Goal: Task Accomplishment & Management: Manage account settings

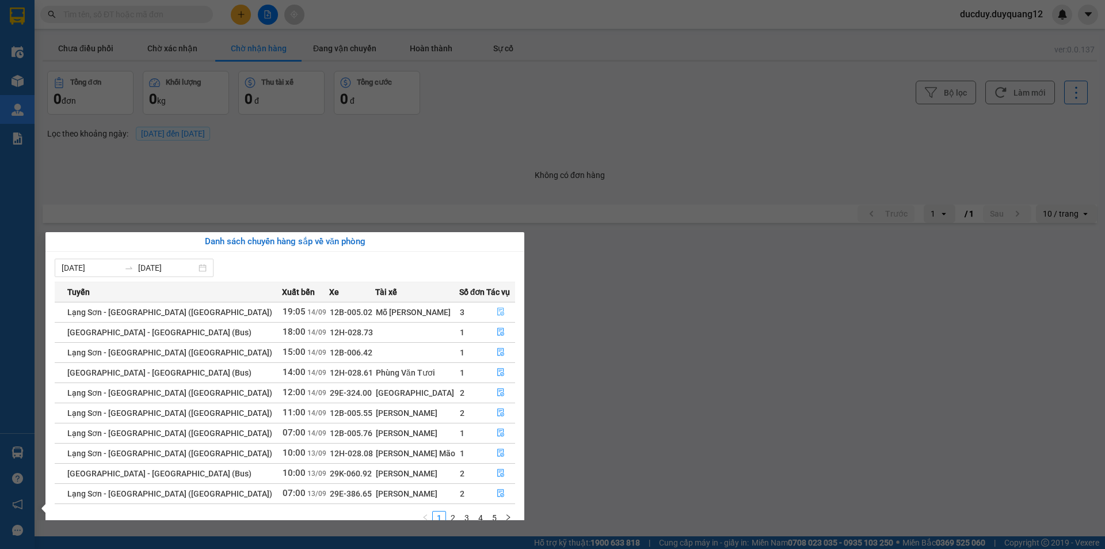
click at [497, 309] on icon "file-done" at bounding box center [501, 311] width 8 height 8
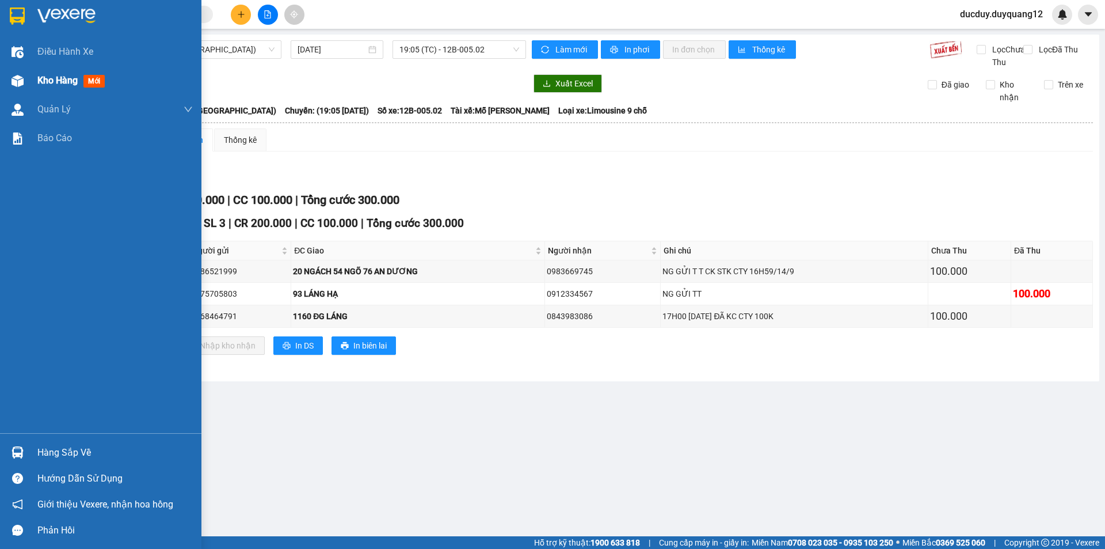
click at [46, 79] on span "Kho hàng" at bounding box center [57, 80] width 40 height 11
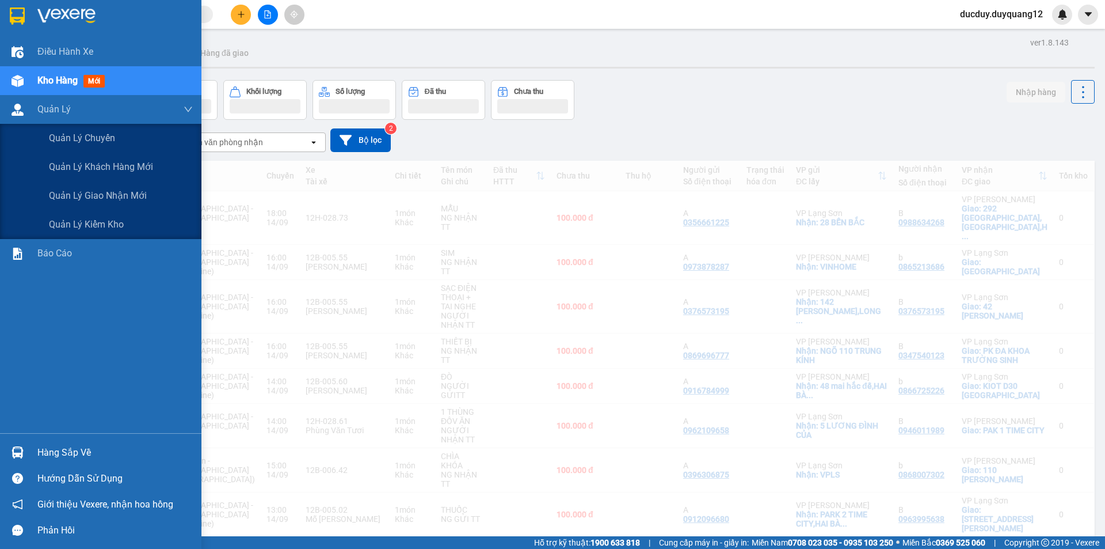
click at [63, 73] on div "Kho hàng mới" at bounding box center [114, 80] width 155 height 29
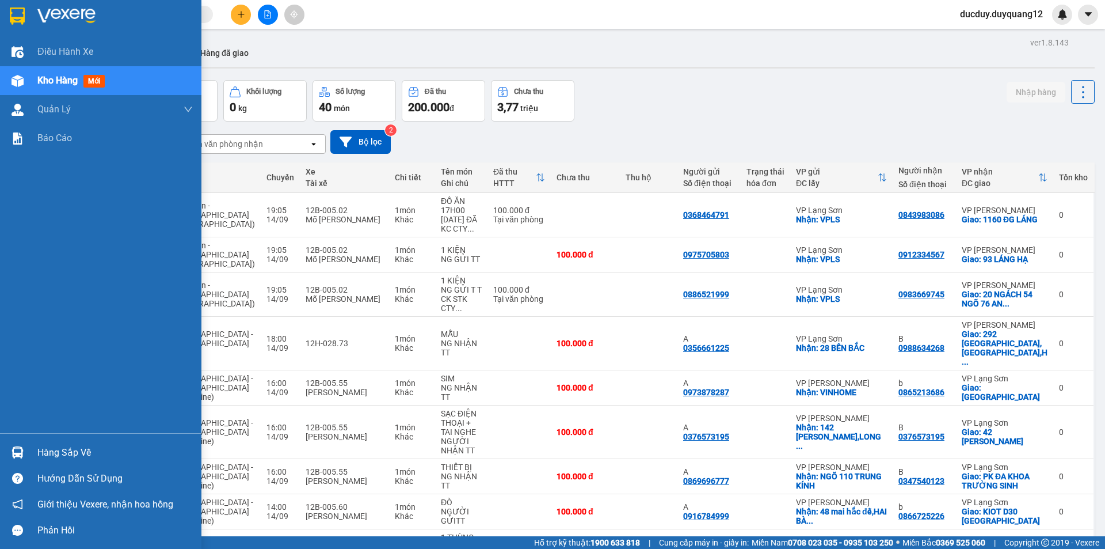
click at [66, 447] on div "Hàng sắp về" at bounding box center [114, 452] width 155 height 17
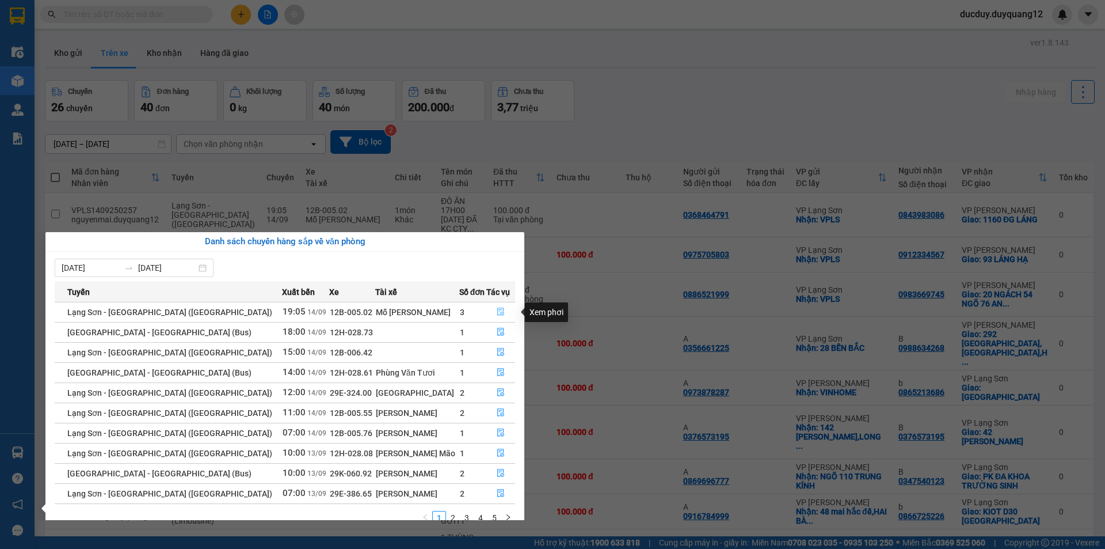
click at [497, 310] on icon "file-done" at bounding box center [501, 311] width 8 height 8
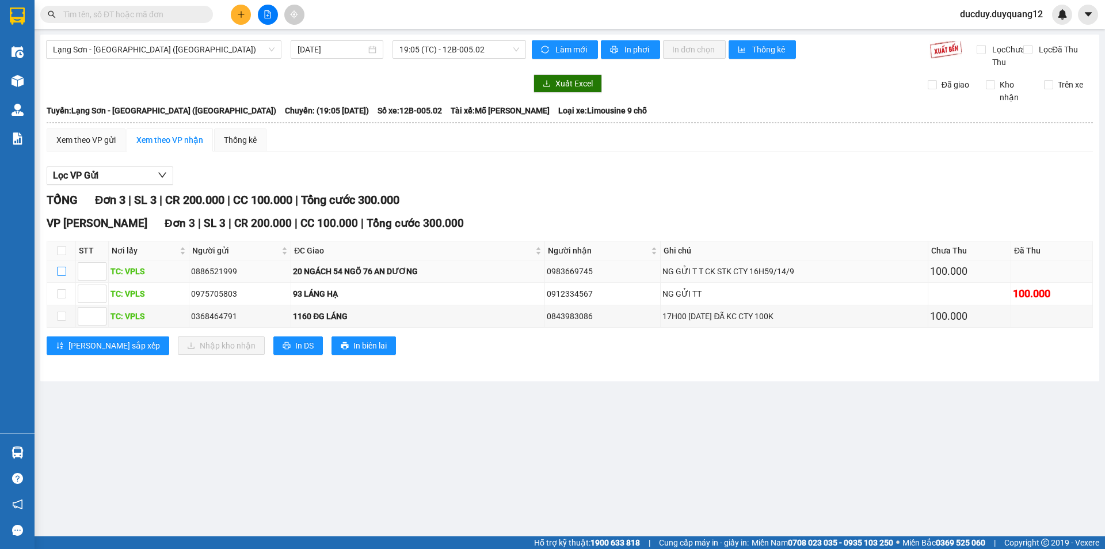
click at [56, 281] on td at bounding box center [61, 271] width 29 height 22
click at [59, 276] on input "checkbox" at bounding box center [61, 271] width 9 height 9
checkbox input "true"
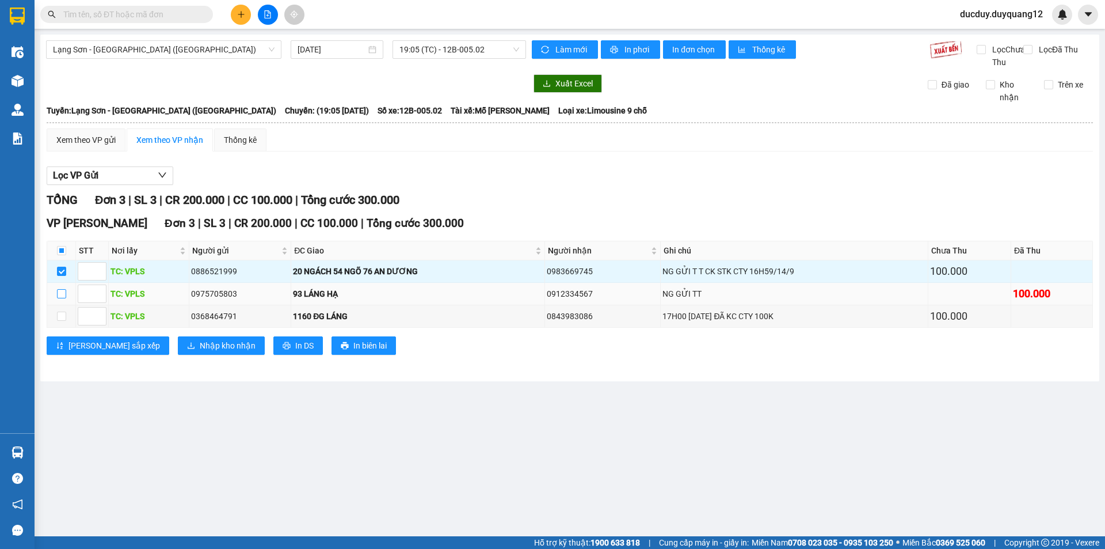
click at [65, 298] on input "checkbox" at bounding box center [61, 293] width 9 height 9
checkbox input "true"
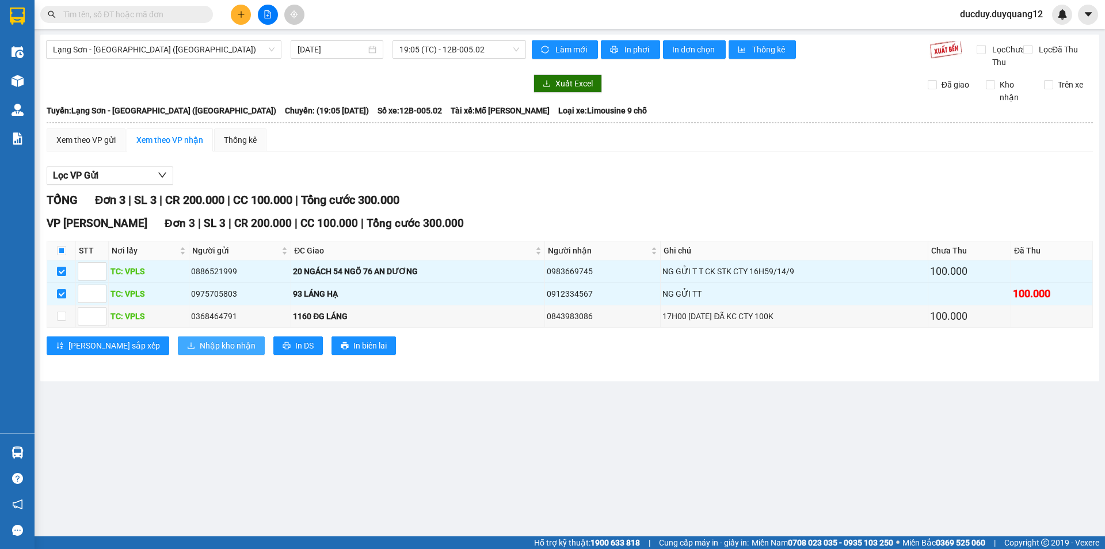
click at [200, 352] on span "Nhập kho nhận" at bounding box center [228, 345] width 56 height 13
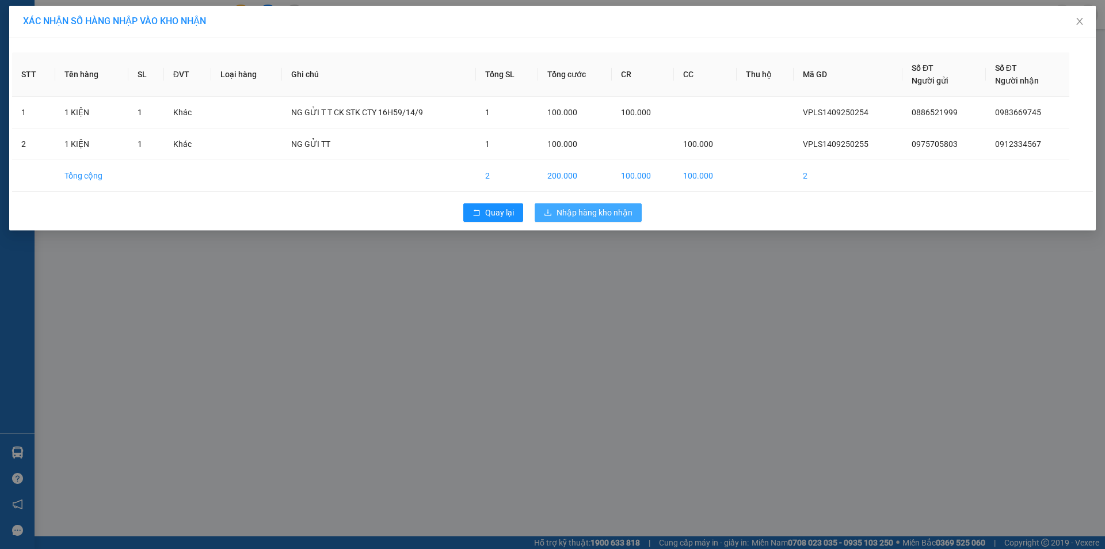
click at [611, 216] on span "Nhập hàng kho nhận" at bounding box center [595, 212] width 76 height 13
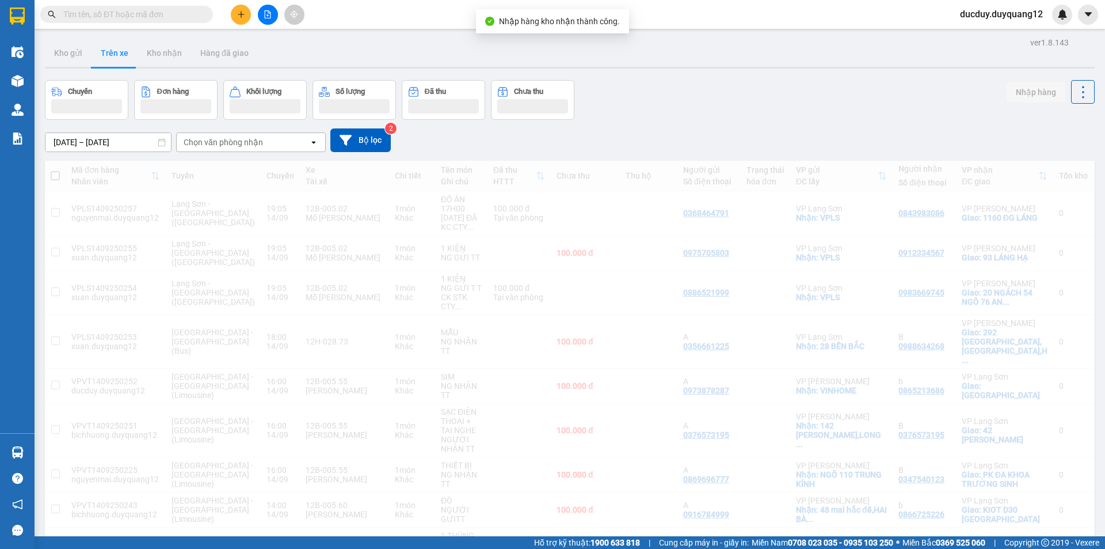
click at [74, 195] on span "Quản lý giao nhận mới" at bounding box center [98, 195] width 98 height 14
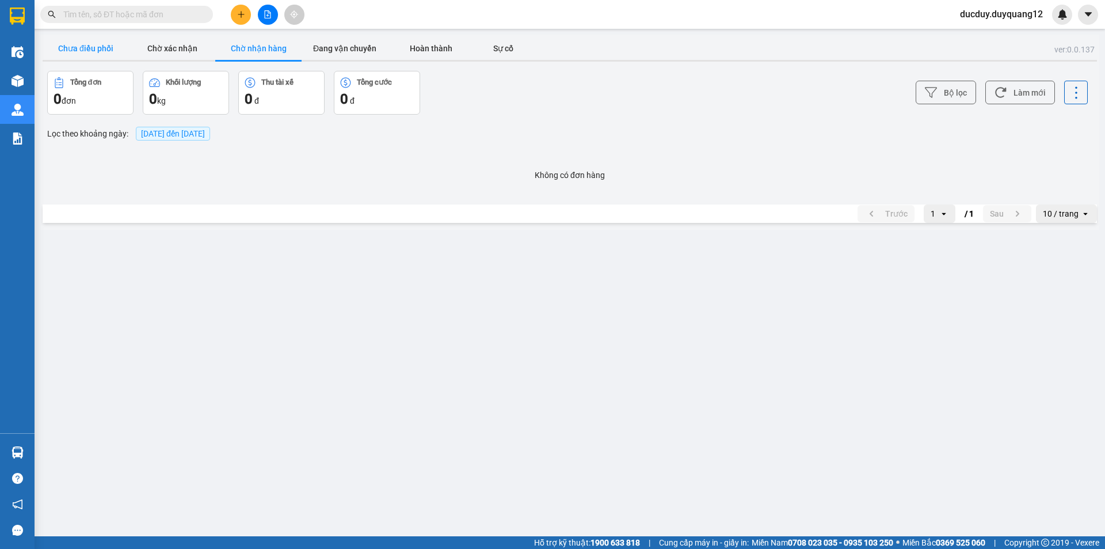
click at [88, 44] on button "Chưa điều phối" at bounding box center [86, 48] width 86 height 23
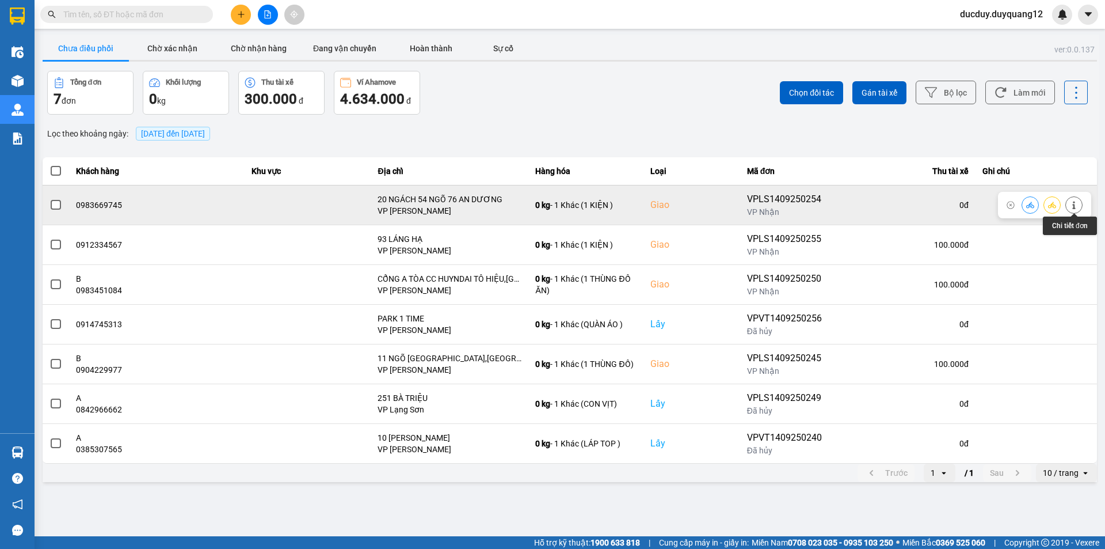
click at [1075, 206] on icon at bounding box center [1074, 205] width 8 height 8
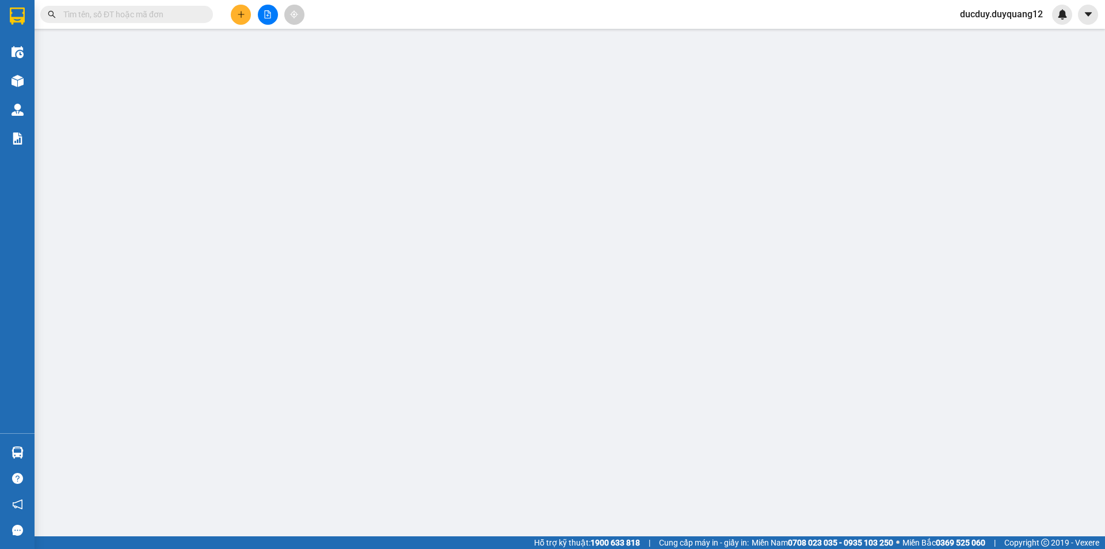
type input "0886521999"
checkbox input "true"
type input "VPLS"
type input "0983669745"
checkbox input "true"
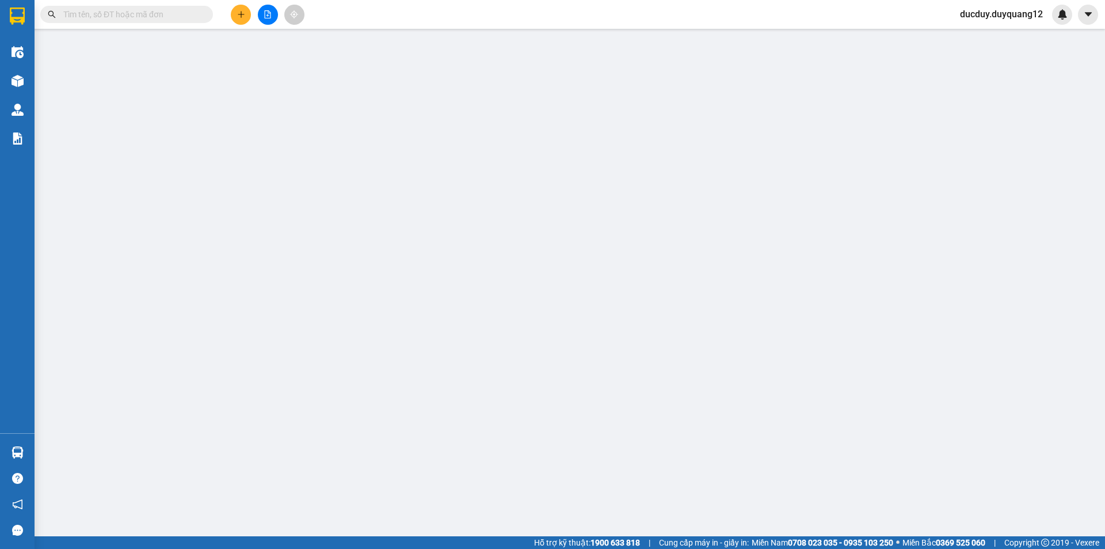
type input "20 NGÁCH 54 NGÕ 76 AN DƯƠNG"
type input "100.000"
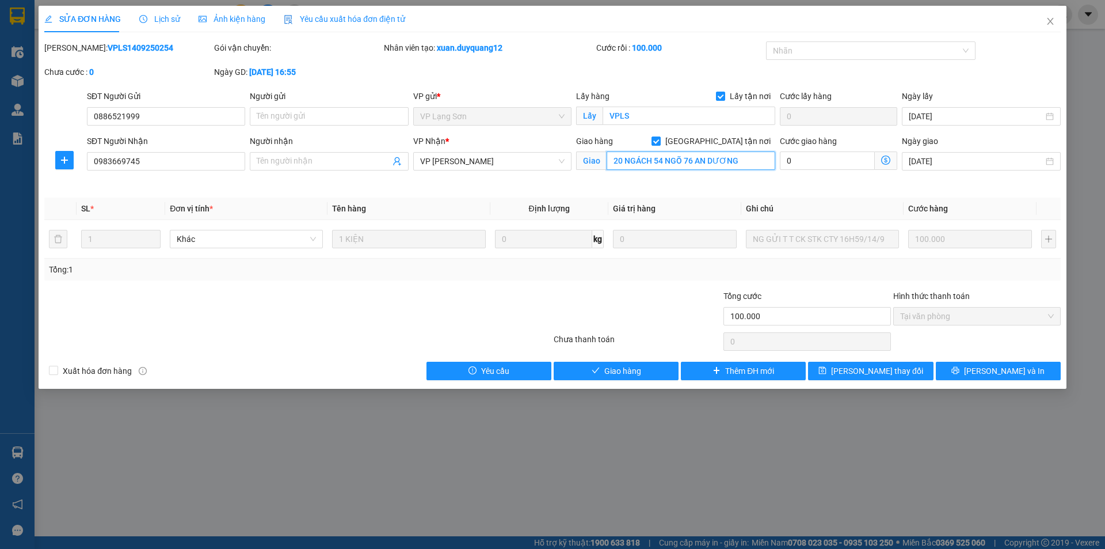
click at [743, 161] on input "20 NGÁCH 54 NGÕ 76 AN DƯƠNG" at bounding box center [691, 160] width 169 height 18
click at [762, 157] on input "20 NGÁCH 54 NGÕ 76 AN DƯƠNG" at bounding box center [691, 160] width 169 height 18
type input "20 NGÁCH 54 NGÕ 76 AN DƯƠNG,[GEOGRAPHIC_DATA],[GEOGRAPHIC_DATA]"
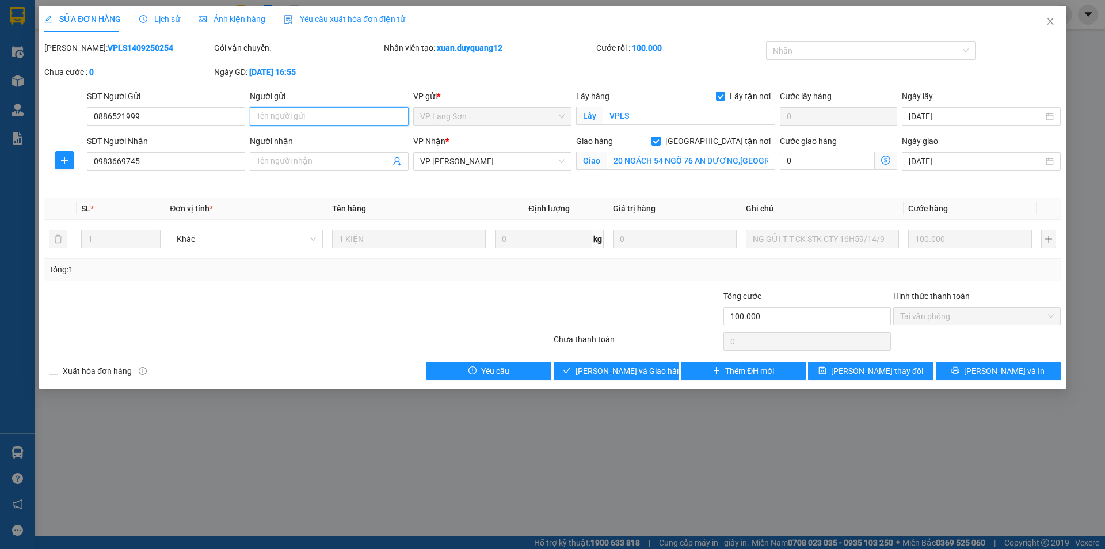
click at [354, 119] on input "Người gửi" at bounding box center [329, 116] width 158 height 18
type input "A"
click at [312, 159] on input "Người nhận" at bounding box center [323, 161] width 133 height 13
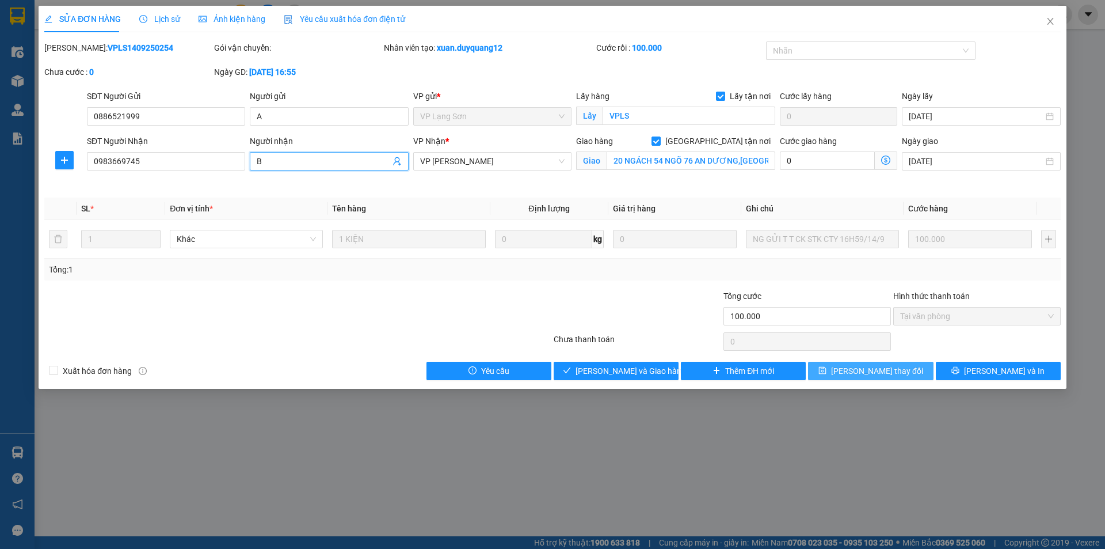
type input "B"
click at [853, 371] on button "[PERSON_NAME] thay đổi" at bounding box center [870, 371] width 125 height 18
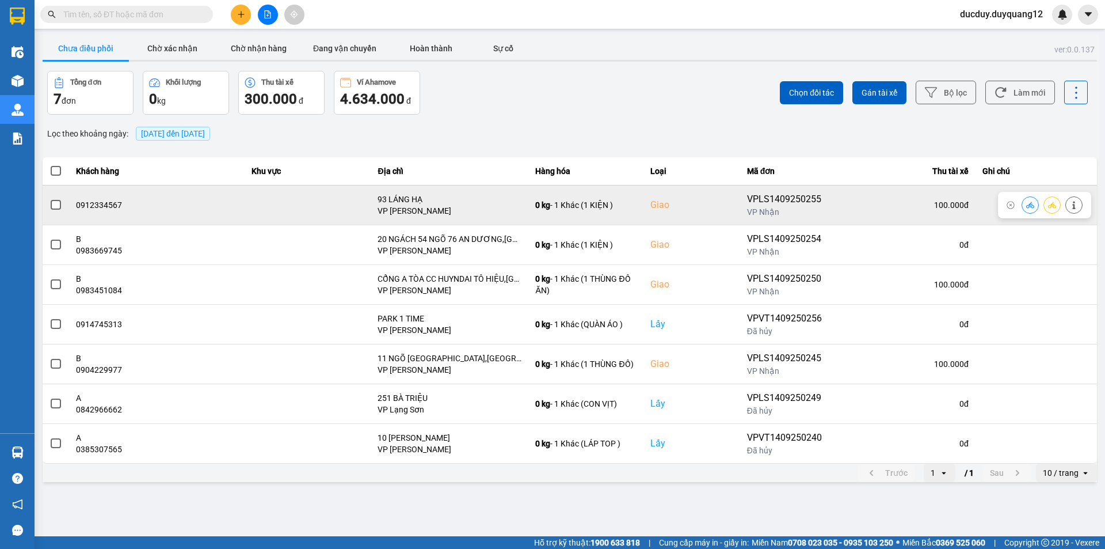
click at [1074, 205] on icon at bounding box center [1073, 205] width 3 height 8
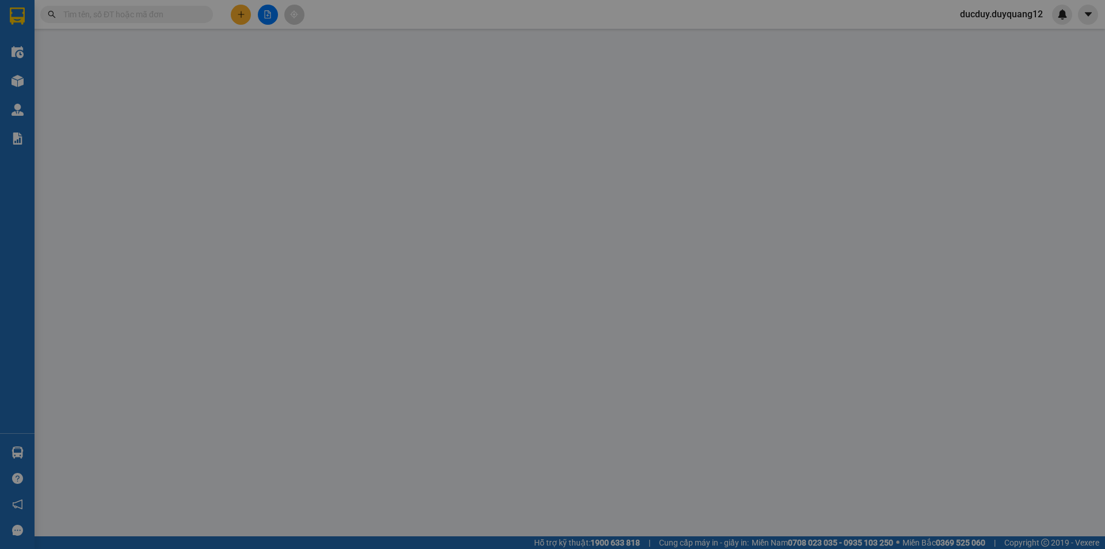
type input "0975705803"
checkbox input "true"
type input "VPLS"
type input "0912334567"
checkbox input "true"
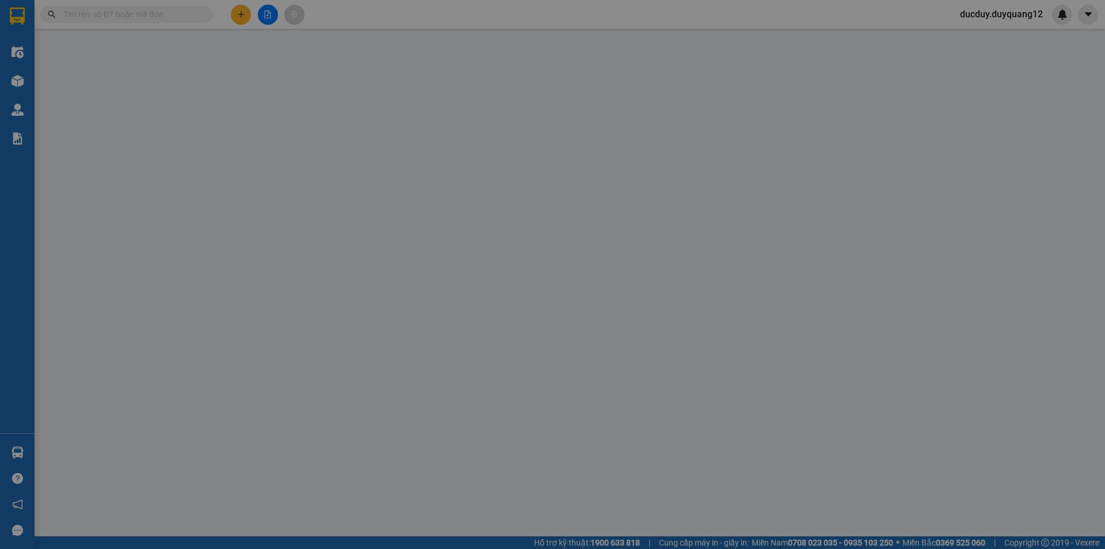
type input "93 LÁNG HẠ"
type input "100.000"
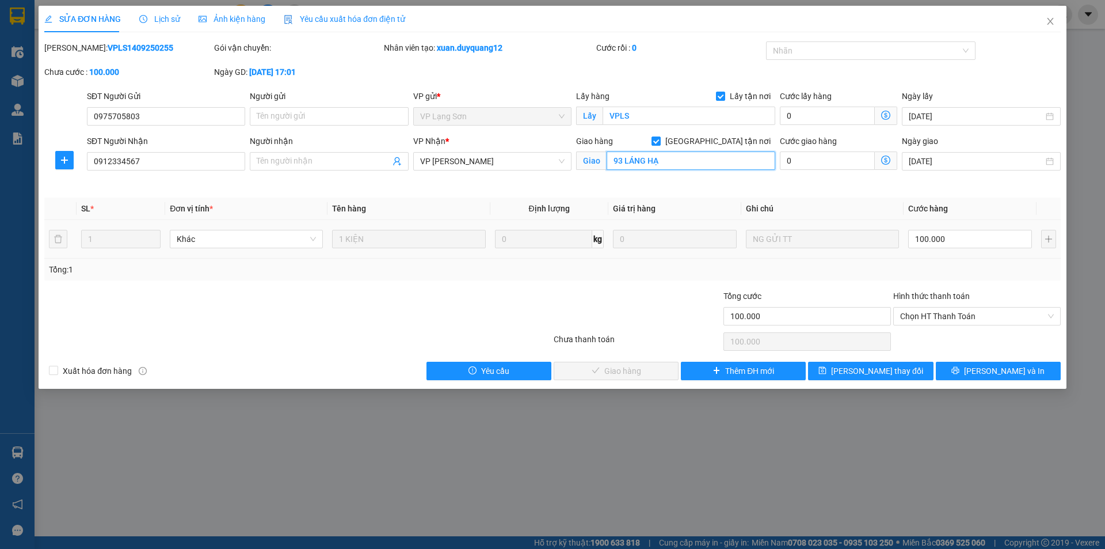
click at [688, 161] on input "93 LÁNG HẠ" at bounding box center [691, 160] width 169 height 18
type input "CỘT CỜ [GEOGRAPHIC_DATA],[GEOGRAPHIC_DATA],[GEOGRAPHIC_DATA]"
click at [359, 114] on input "Người gửi" at bounding box center [329, 116] width 158 height 18
type input "A"
click at [330, 156] on input "Người nhận" at bounding box center [323, 161] width 133 height 13
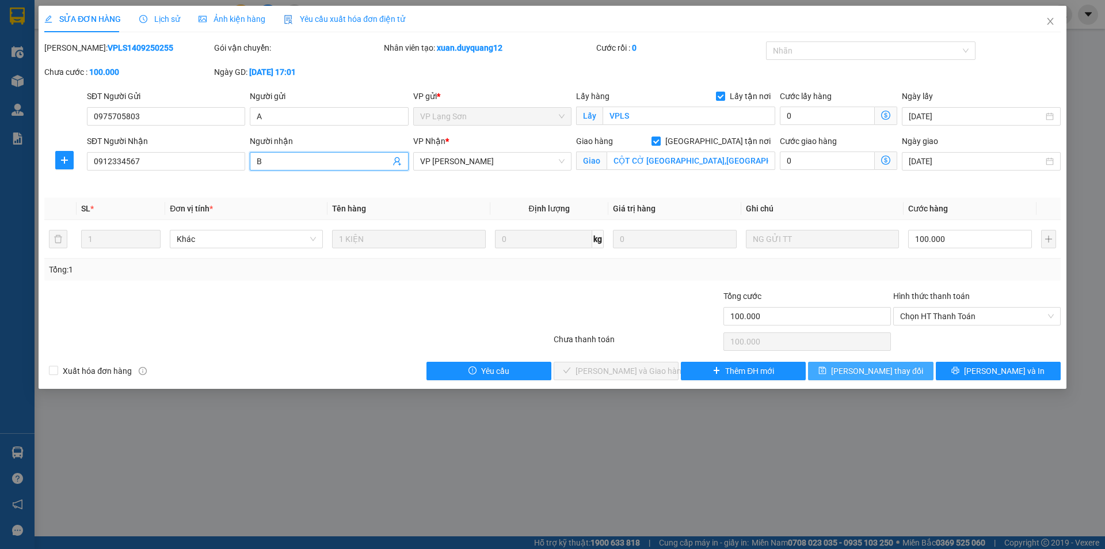
type input "B"
click at [865, 374] on span "[PERSON_NAME] thay đổi" at bounding box center [877, 370] width 92 height 13
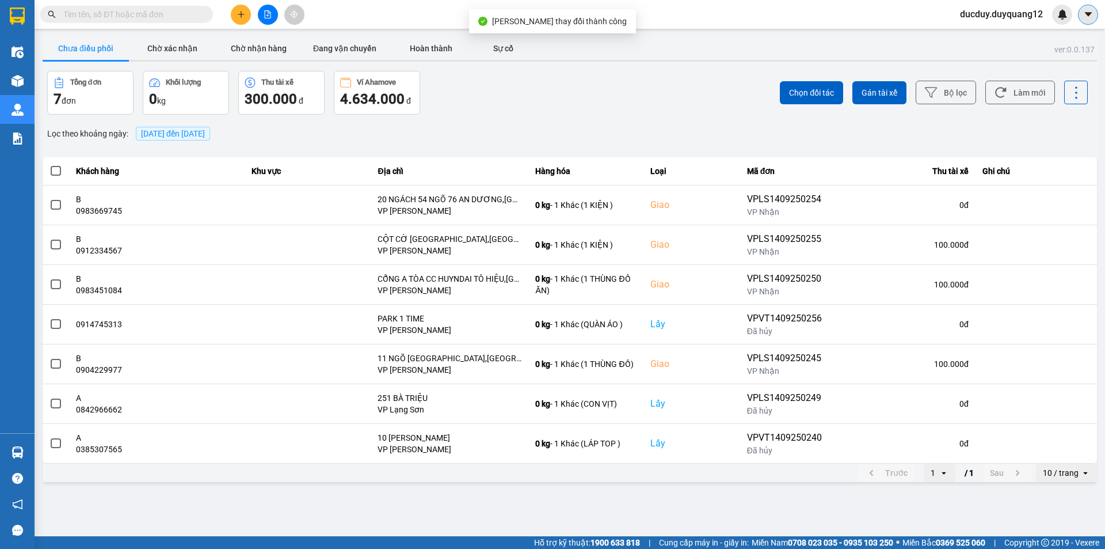
click at [1093, 11] on icon "caret-down" at bounding box center [1088, 14] width 10 height 10
click at [1055, 42] on div "Cấu hình nhà xe" at bounding box center [1058, 43] width 58 height 13
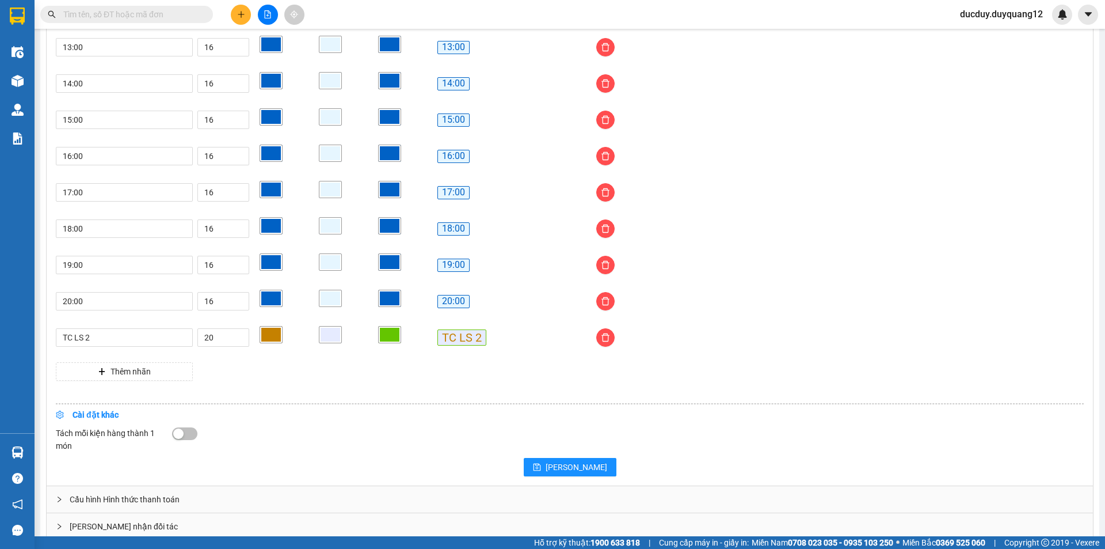
scroll to position [881, 0]
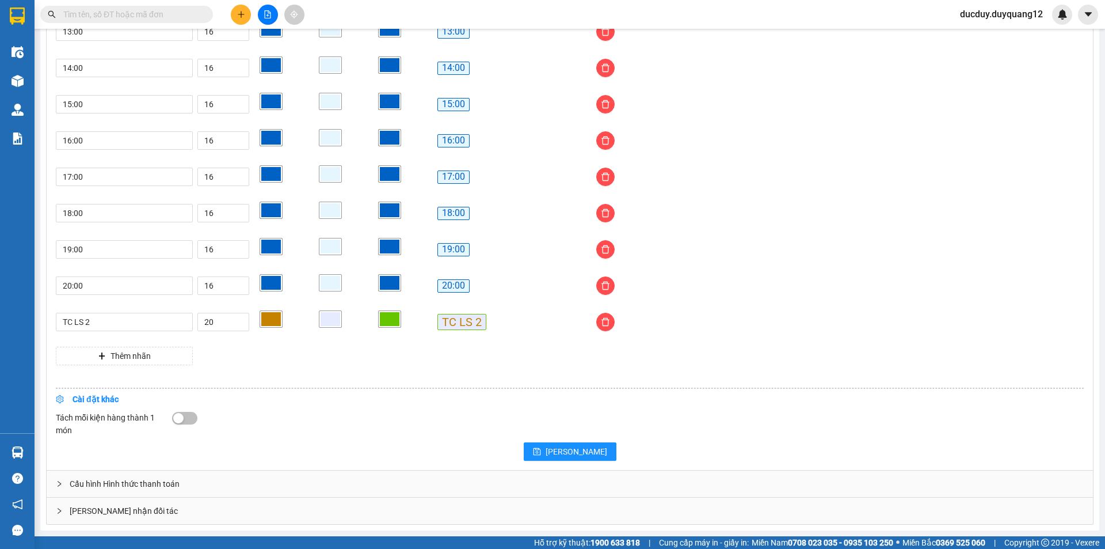
click at [260, 518] on div "[PERSON_NAME] nhận đối tác" at bounding box center [570, 510] width 1047 height 26
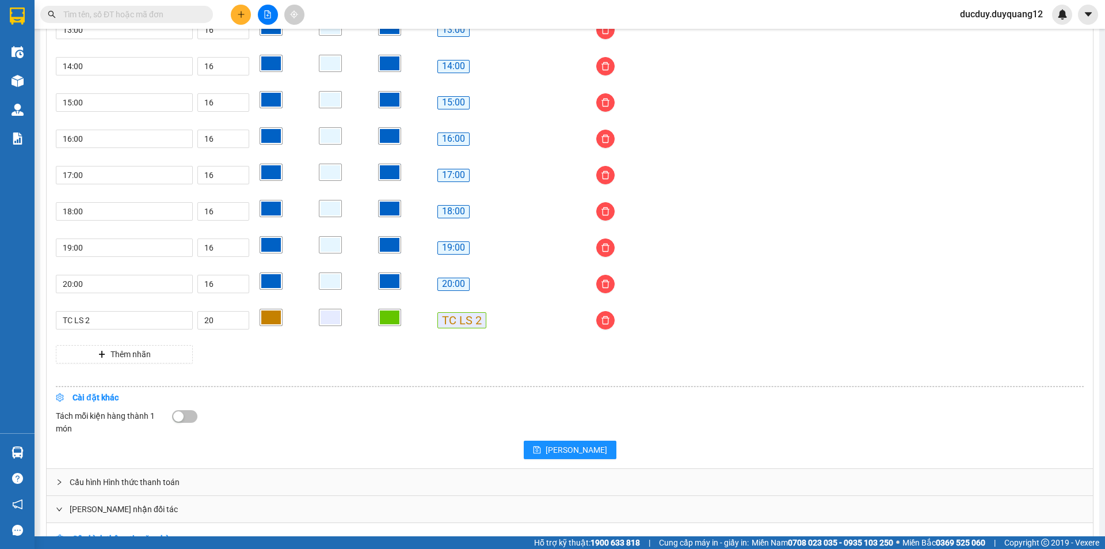
scroll to position [1085, 0]
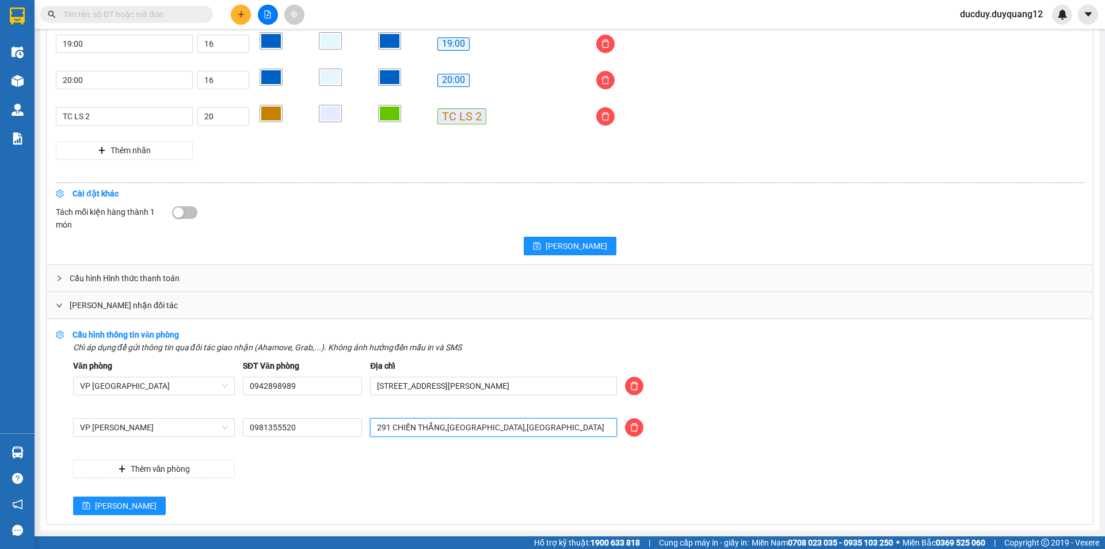
drag, startPoint x: 538, startPoint y: 434, endPoint x: 318, endPoint y: 462, distance: 221.1
click at [318, 462] on div "Văn phòng VP [GEOGRAPHIC_DATA] SĐT Văn phòng 0942898989 Địa chỉ [STREET_ADDRESS…" at bounding box center [578, 418] width 1011 height 119
type input "[PERSON_NAME] [GEOGRAPHIC_DATA],[GEOGRAPHIC_DATA],[GEOGRAPHIC_DATA]"
drag, startPoint x: 310, startPoint y: 433, endPoint x: 229, endPoint y: 447, distance: 82.2
click at [229, 447] on div "VP [PERSON_NAME] 0981355520 duy quang limousine [GEOGRAPHIC_DATA],[GEOGRAPHIC_D…" at bounding box center [578, 434] width 1019 height 32
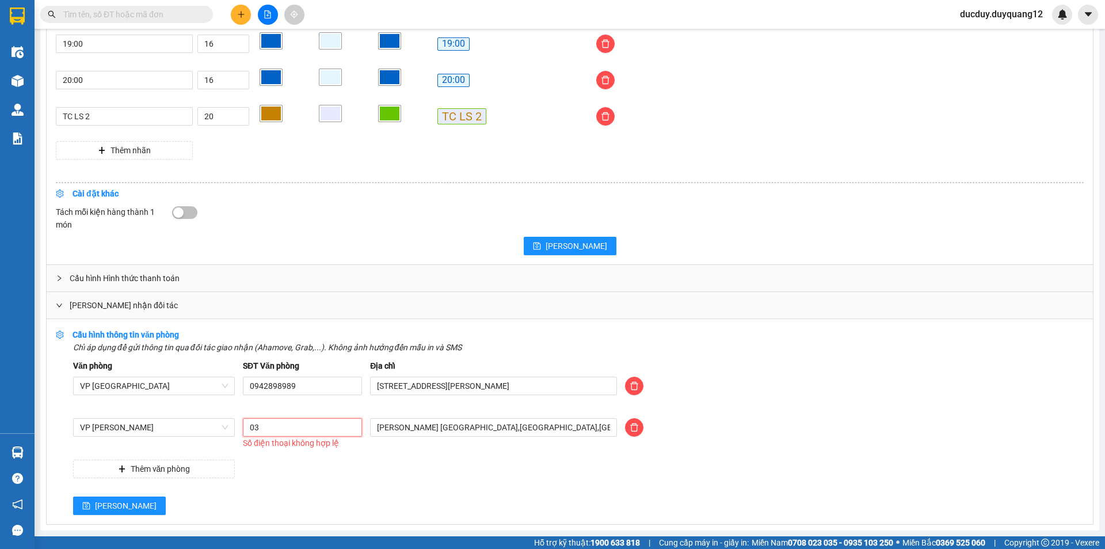
type input "0"
type input "0981355523"
click at [109, 509] on button "[PERSON_NAME]" at bounding box center [119, 505] width 93 height 18
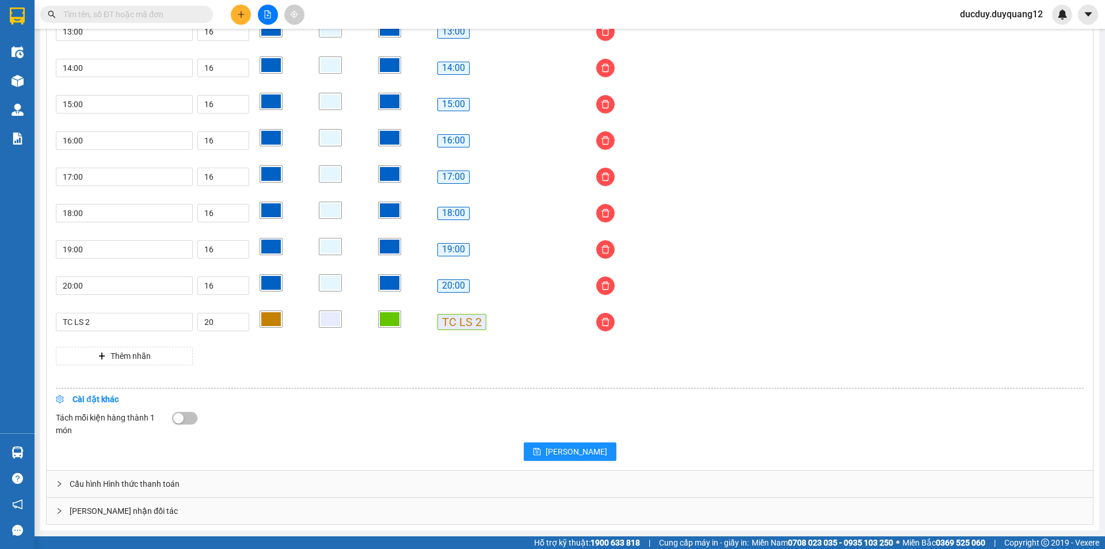
scroll to position [881, 0]
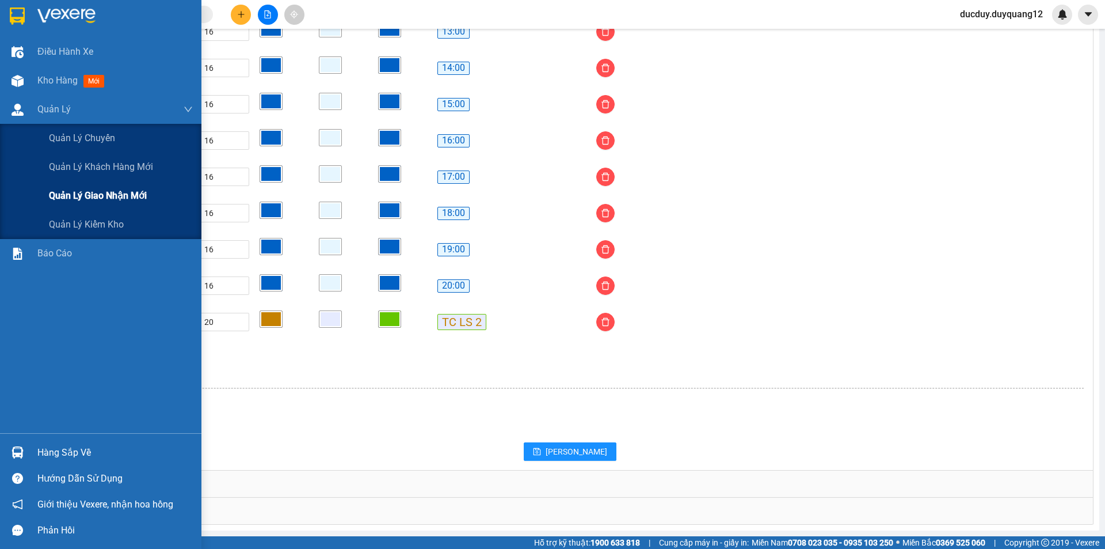
click at [79, 200] on span "Quản lý giao nhận mới" at bounding box center [98, 195] width 98 height 14
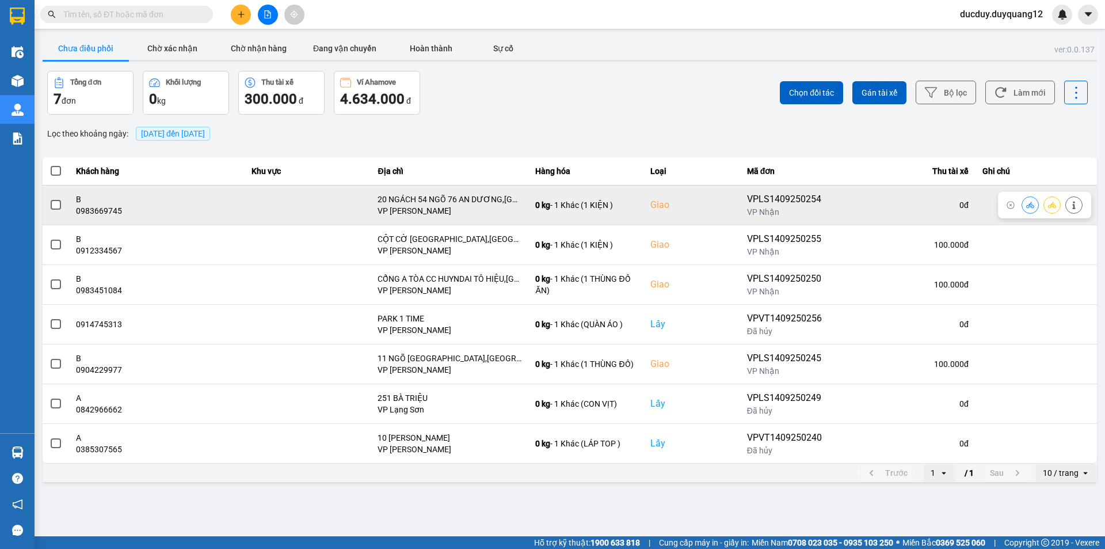
click at [59, 204] on span at bounding box center [56, 205] width 10 height 10
click at [50, 199] on input "checkbox" at bounding box center [50, 199] width 0 height 0
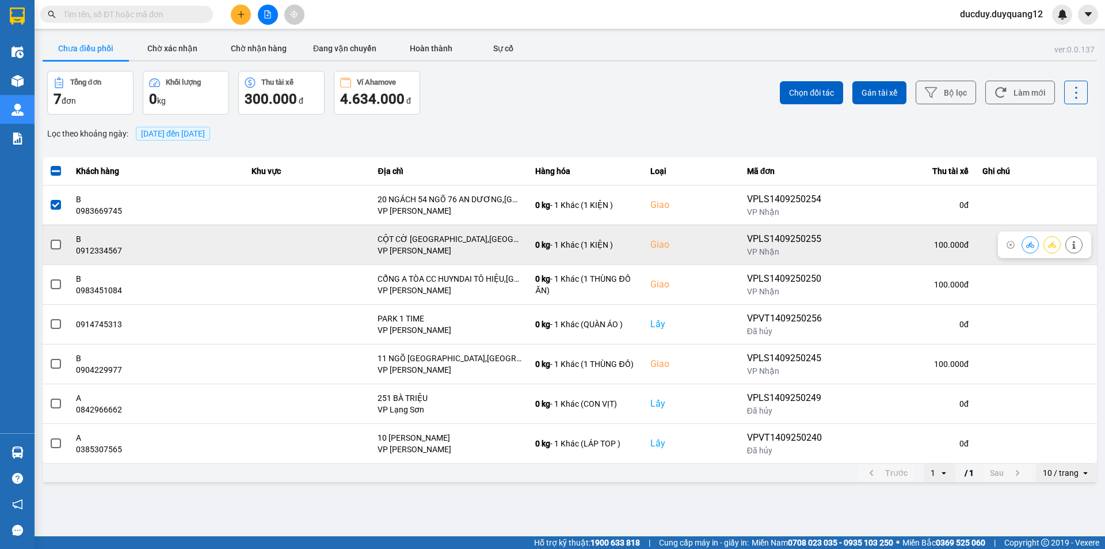
click at [54, 250] on label at bounding box center [56, 244] width 13 height 13
click at [50, 238] on input "checkbox" at bounding box center [50, 238] width 0 height 0
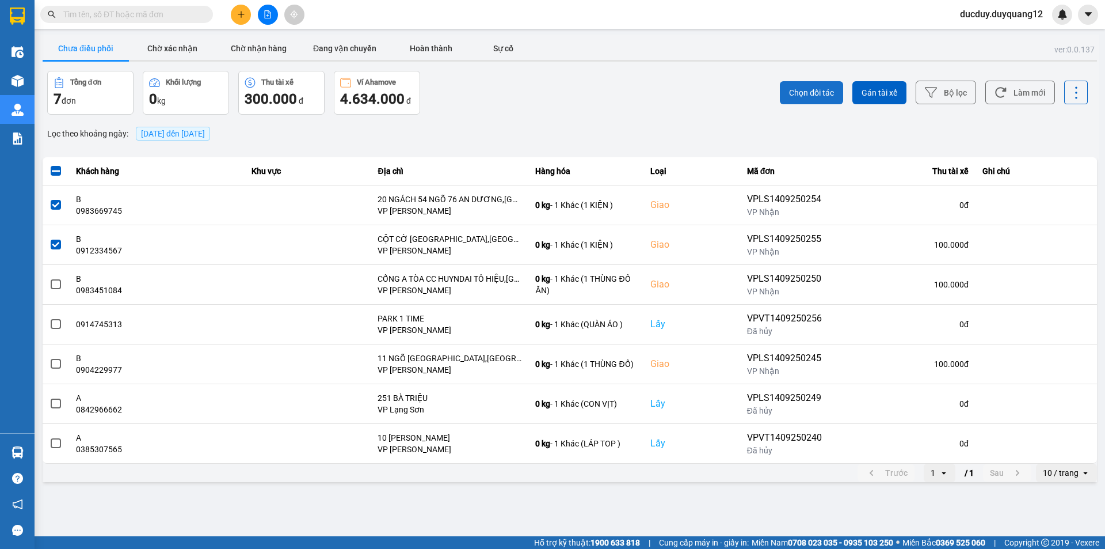
click at [821, 93] on span "Chọn đối tác" at bounding box center [811, 93] width 45 height 12
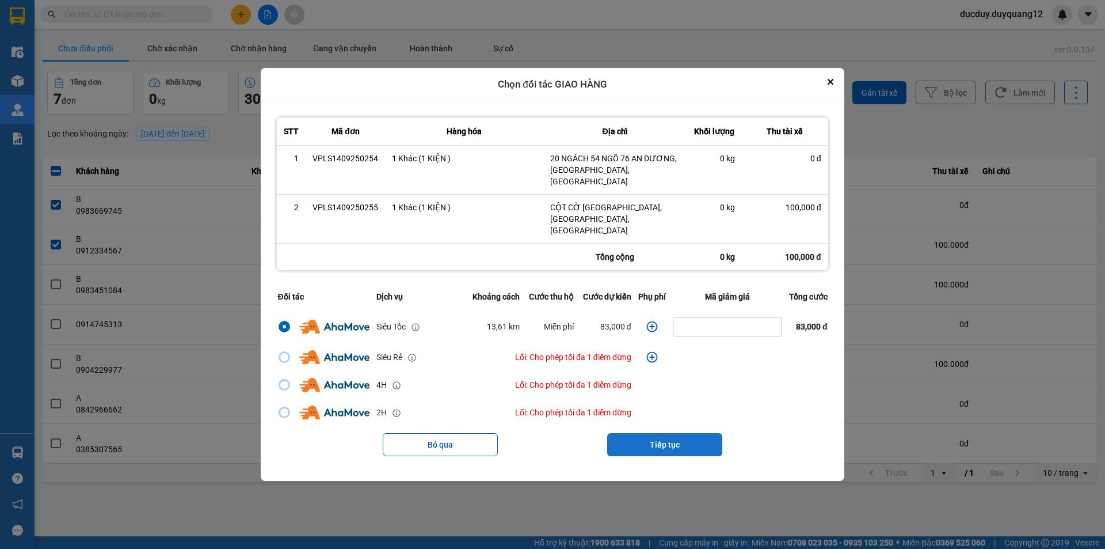
click at [666, 433] on button "Tiếp tục" at bounding box center [664, 444] width 115 height 23
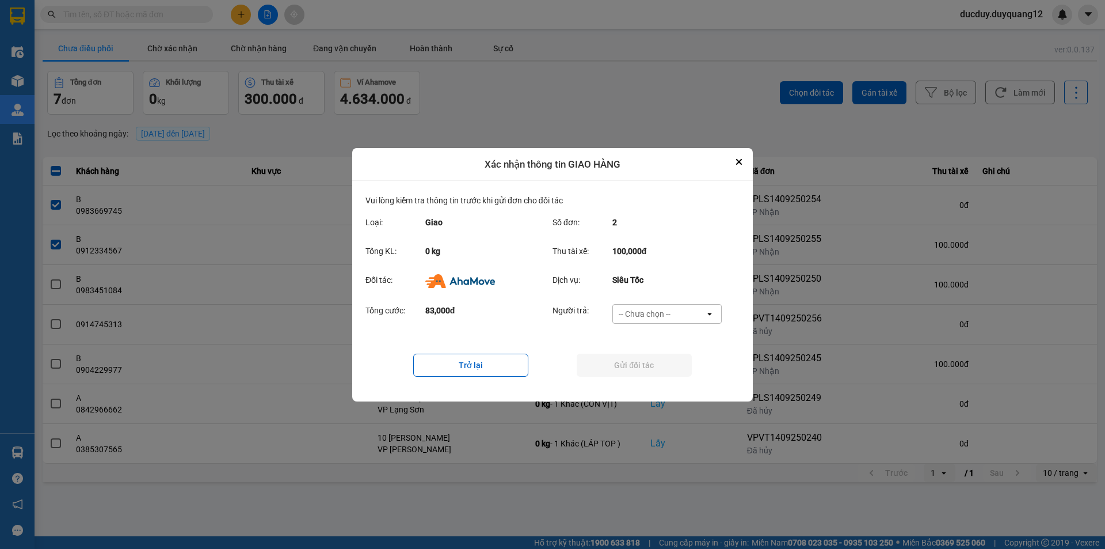
click at [665, 310] on div "-- Chưa chọn --" at bounding box center [645, 314] width 52 height 12
click at [662, 354] on span "Ví Ahamove" at bounding box center [644, 359] width 47 height 12
click at [640, 363] on button "Gửi đối tác" at bounding box center [634, 364] width 115 height 23
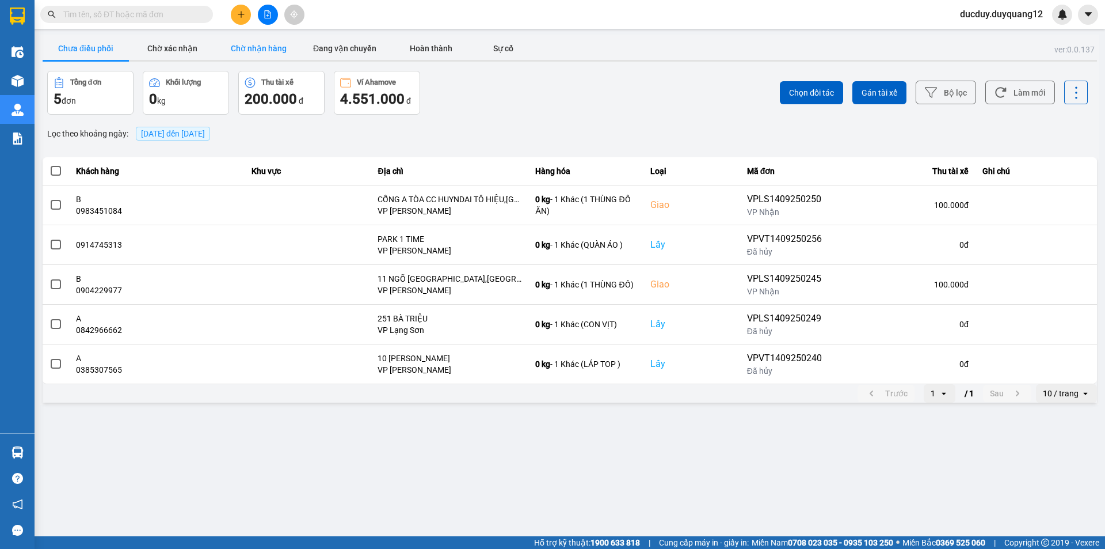
click at [258, 50] on button "Chờ nhận hàng" at bounding box center [258, 48] width 86 height 23
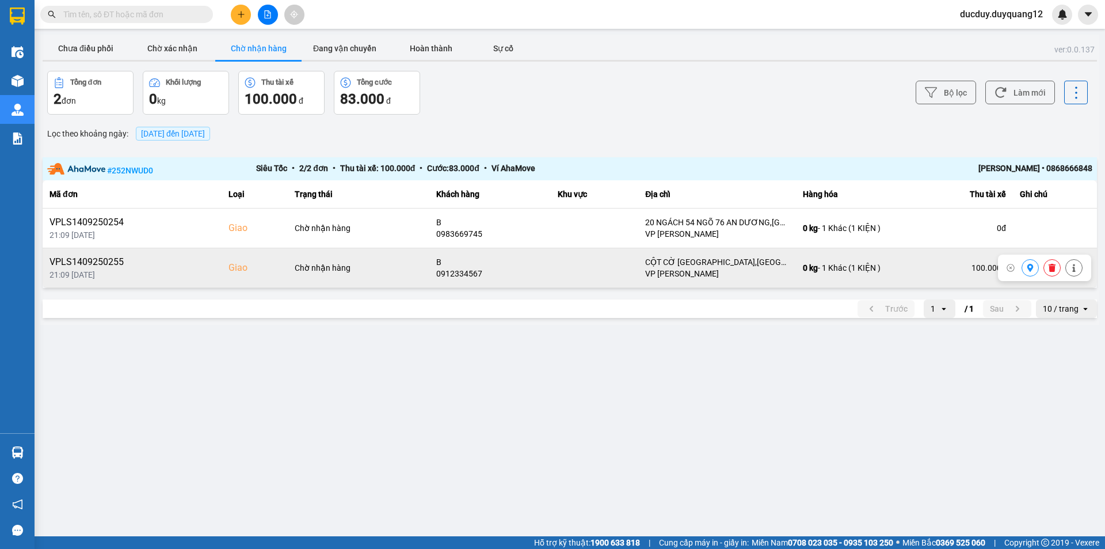
click at [1030, 265] on icon at bounding box center [1031, 268] width 6 height 8
click at [109, 52] on button "Chưa điều phối" at bounding box center [86, 48] width 86 height 23
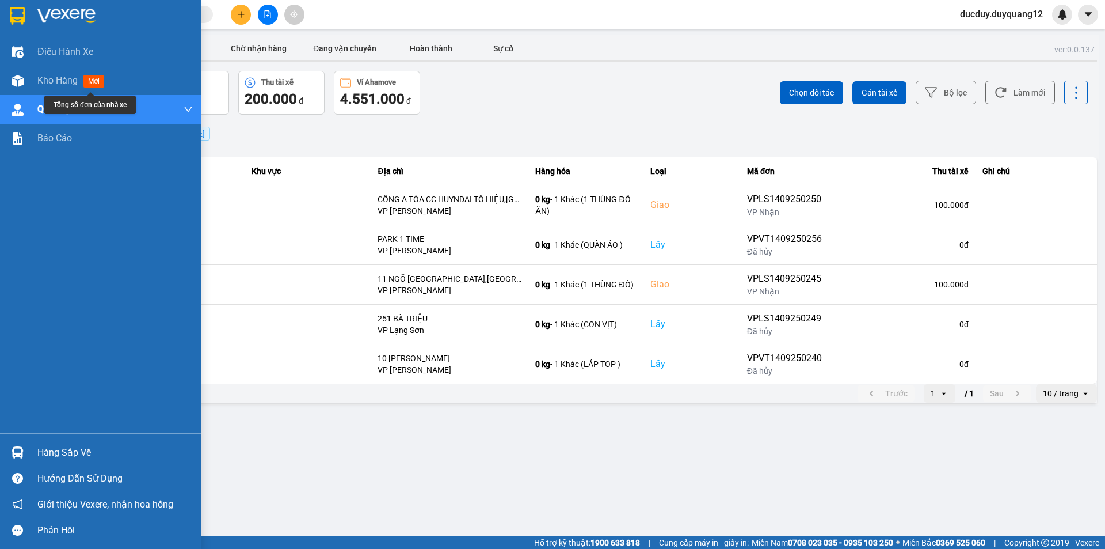
click at [63, 455] on div "Hàng sắp về" at bounding box center [114, 452] width 155 height 17
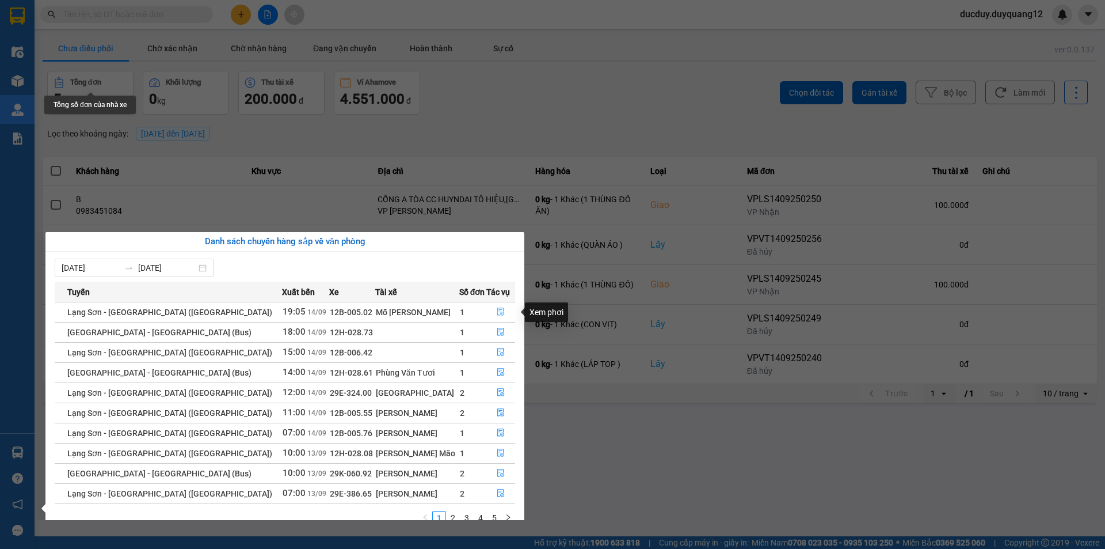
click at [497, 311] on icon "file-done" at bounding box center [501, 311] width 8 height 8
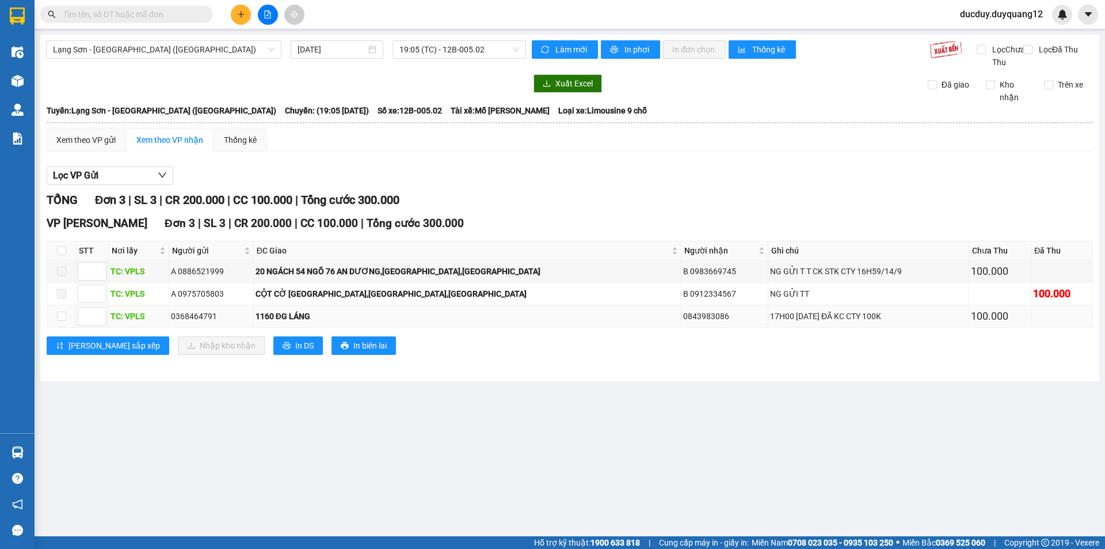
drag, startPoint x: 265, startPoint y: 328, endPoint x: 671, endPoint y: 320, distance: 405.3
click at [683, 321] on tr "TC: VPLS 0368464791 1160 ĐG LÁNG 0843983086 17H00 [DATE] ĐÃ KC CTY 100K 100.000" at bounding box center [570, 316] width 1046 height 22
copy tr "1160 ĐG LÁNG 0843983086"
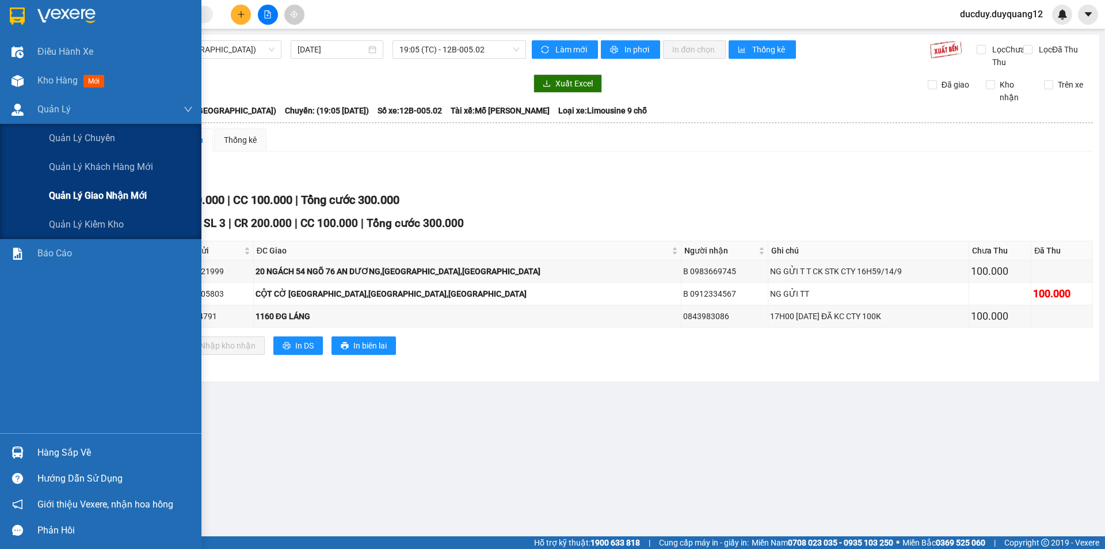
click at [89, 197] on span "Quản lý giao nhận mới" at bounding box center [98, 195] width 98 height 14
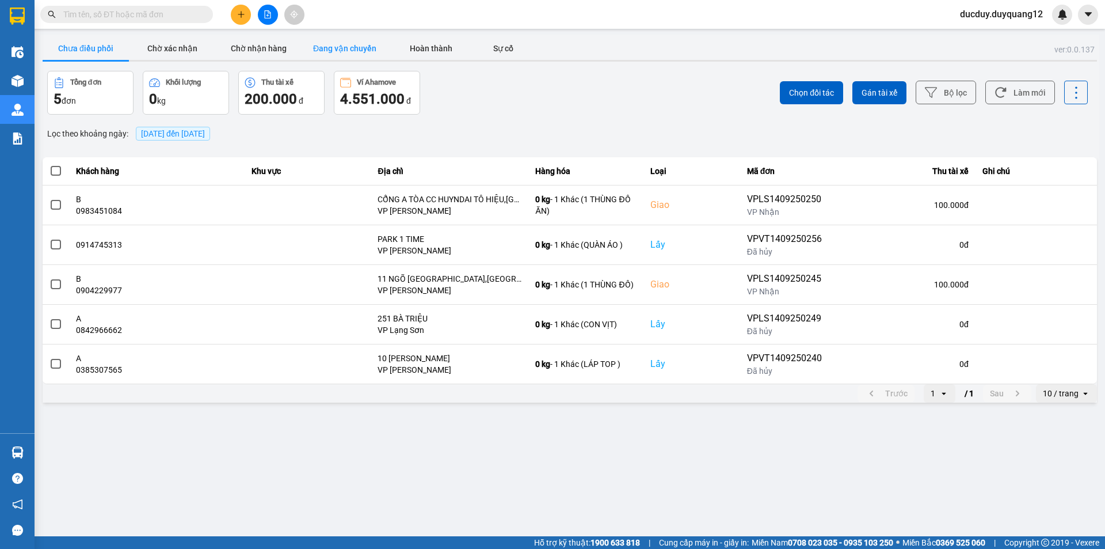
click at [380, 52] on button "Đang vận chuyển" at bounding box center [345, 48] width 86 height 23
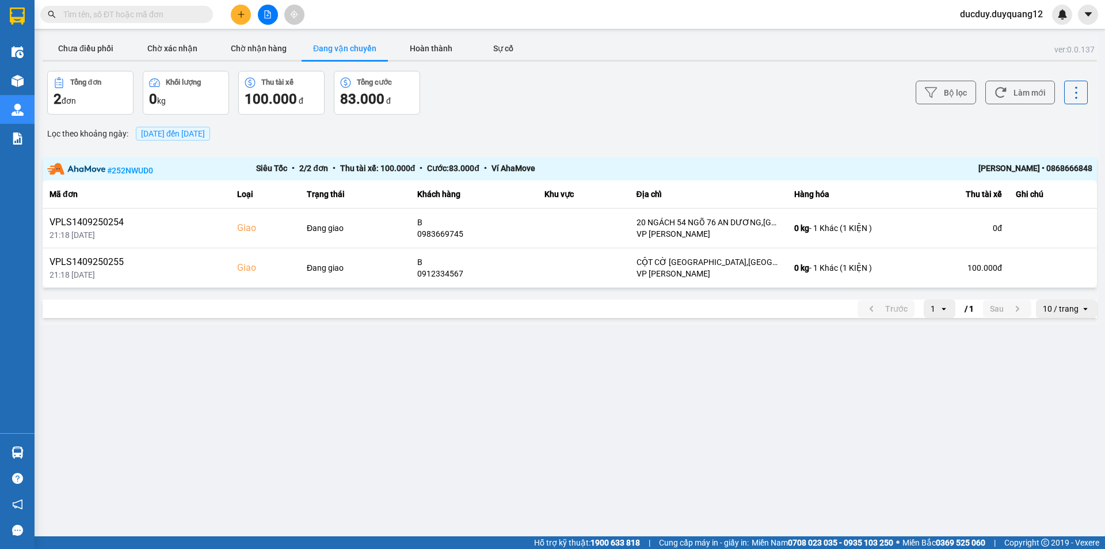
click at [338, 43] on button "Đang vận chuyển" at bounding box center [345, 48] width 86 height 23
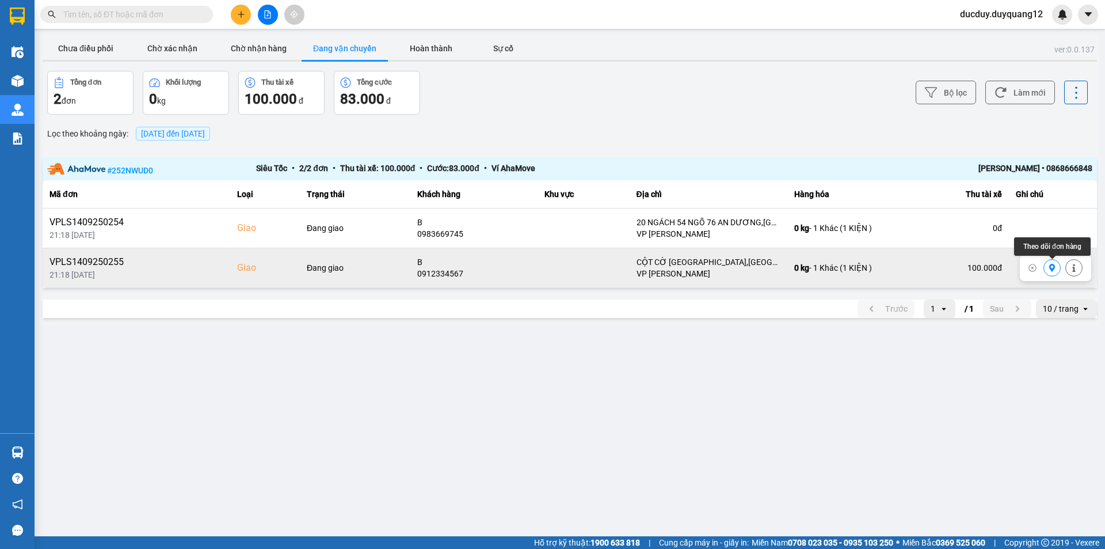
click at [1051, 271] on icon at bounding box center [1052, 268] width 8 height 8
